Goal: Information Seeking & Learning: Understand process/instructions

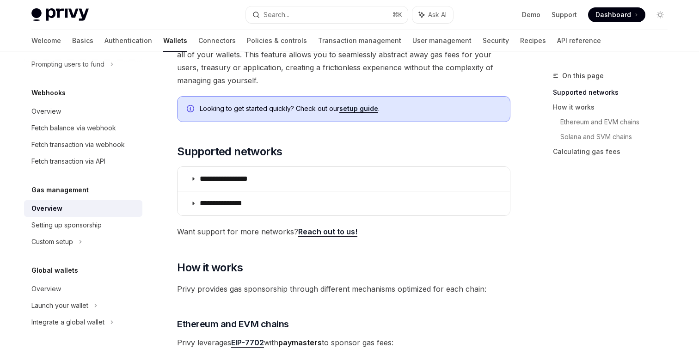
scroll to position [83, 0]
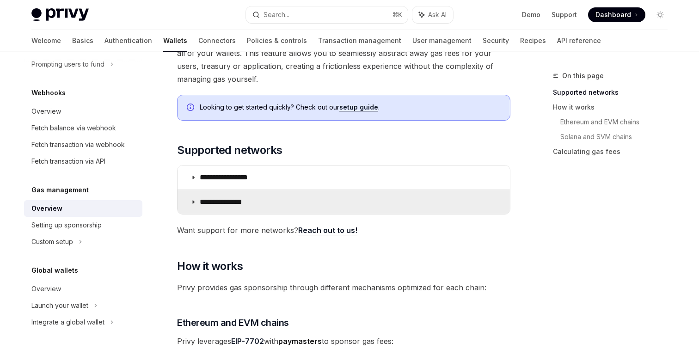
click at [320, 195] on summary "**********" at bounding box center [344, 202] width 332 height 24
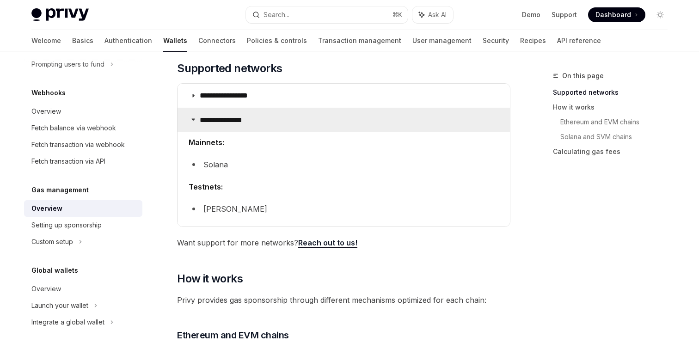
scroll to position [174, 0]
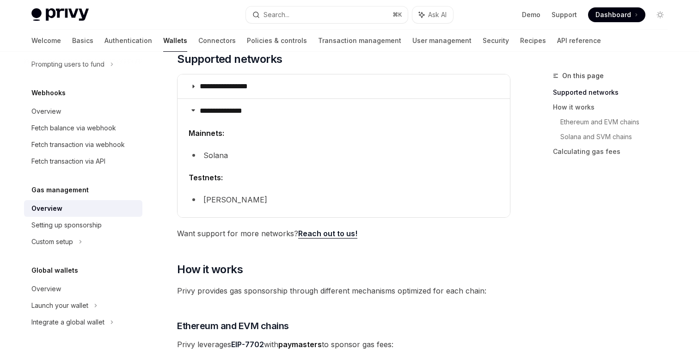
click at [218, 154] on li "Solana" at bounding box center [344, 155] width 310 height 13
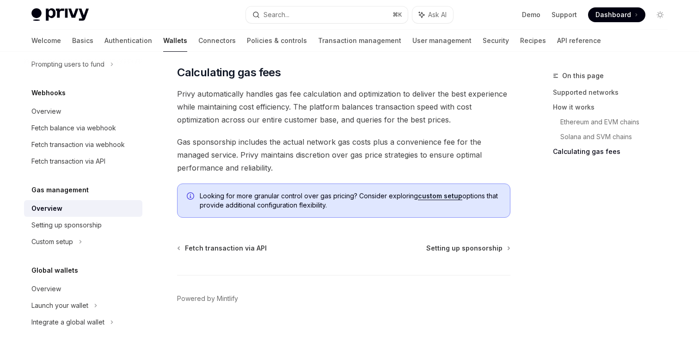
scroll to position [833, 0]
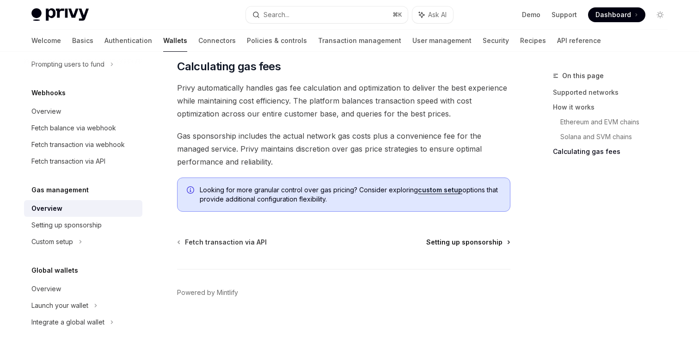
click at [471, 243] on span "Setting up sponsorship" at bounding box center [464, 242] width 76 height 9
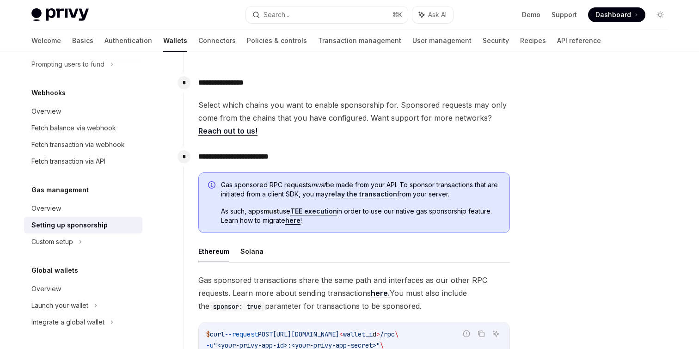
scroll to position [421, 0]
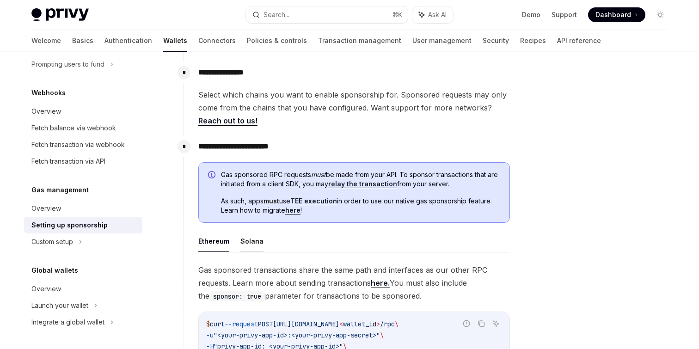
click at [248, 248] on button "Solana" at bounding box center [251, 241] width 23 height 22
type textarea "*"
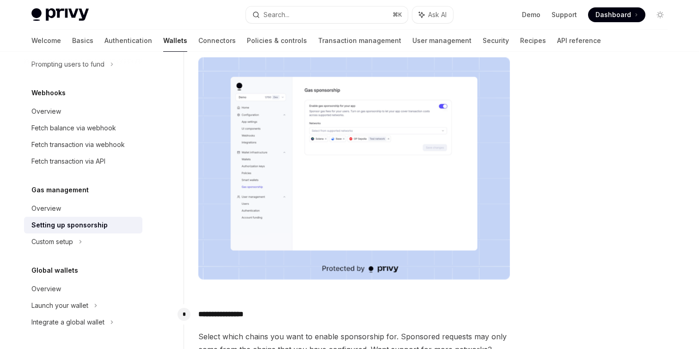
scroll to position [179, 0]
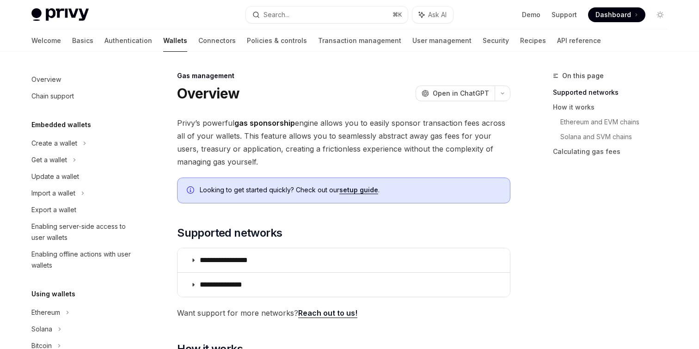
scroll to position [445, 0]
